Goal: Complete application form

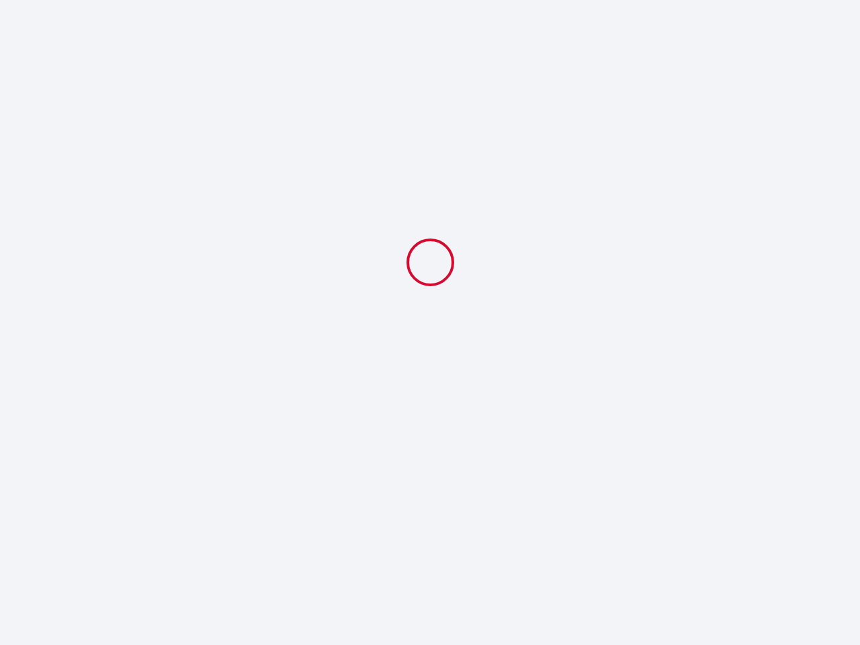
select select
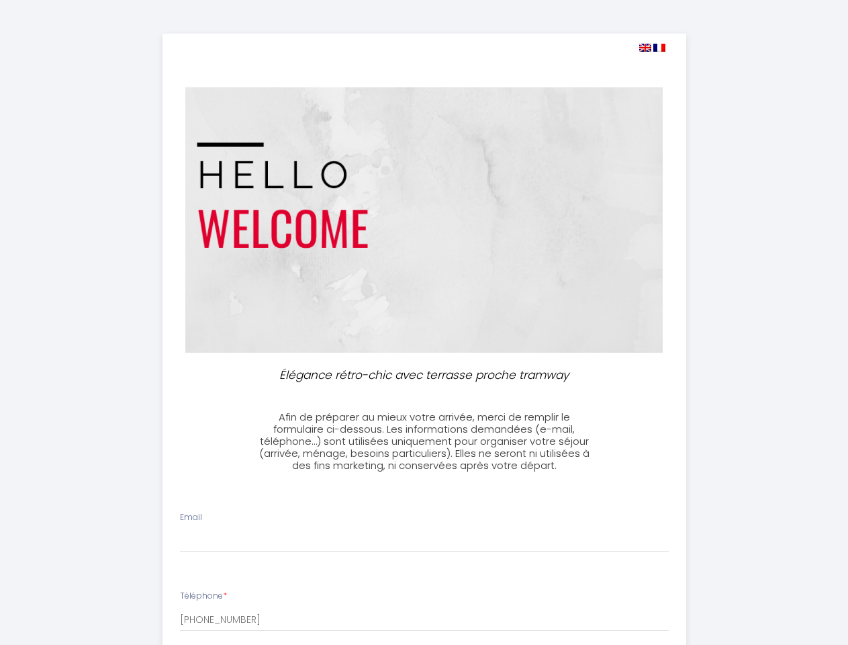
click at [645, 48] on img at bounding box center [646, 48] width 12 height 8
select select
click at [660, 48] on img at bounding box center [660, 48] width 12 height 8
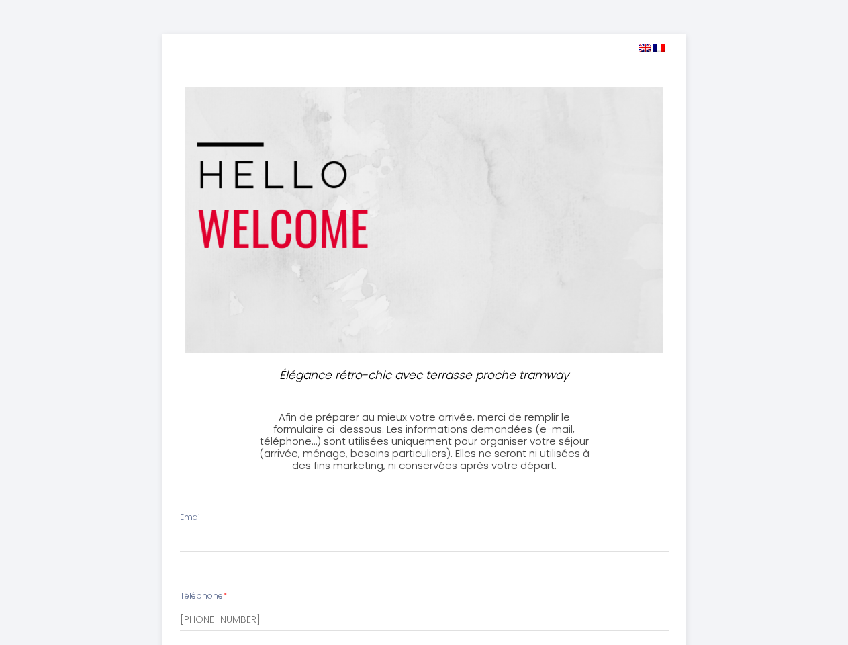
select select
